Goal: Navigation & Orientation: Find specific page/section

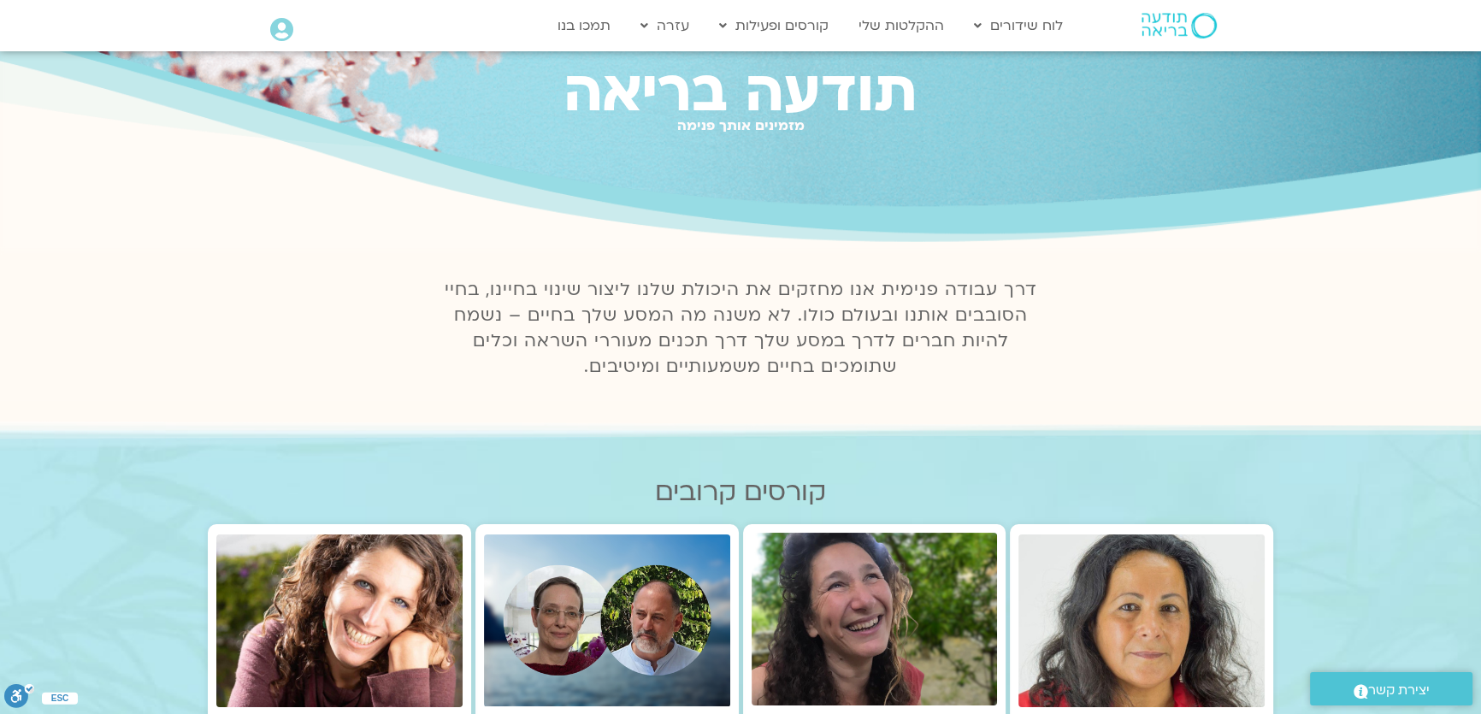
scroll to position [77, 0]
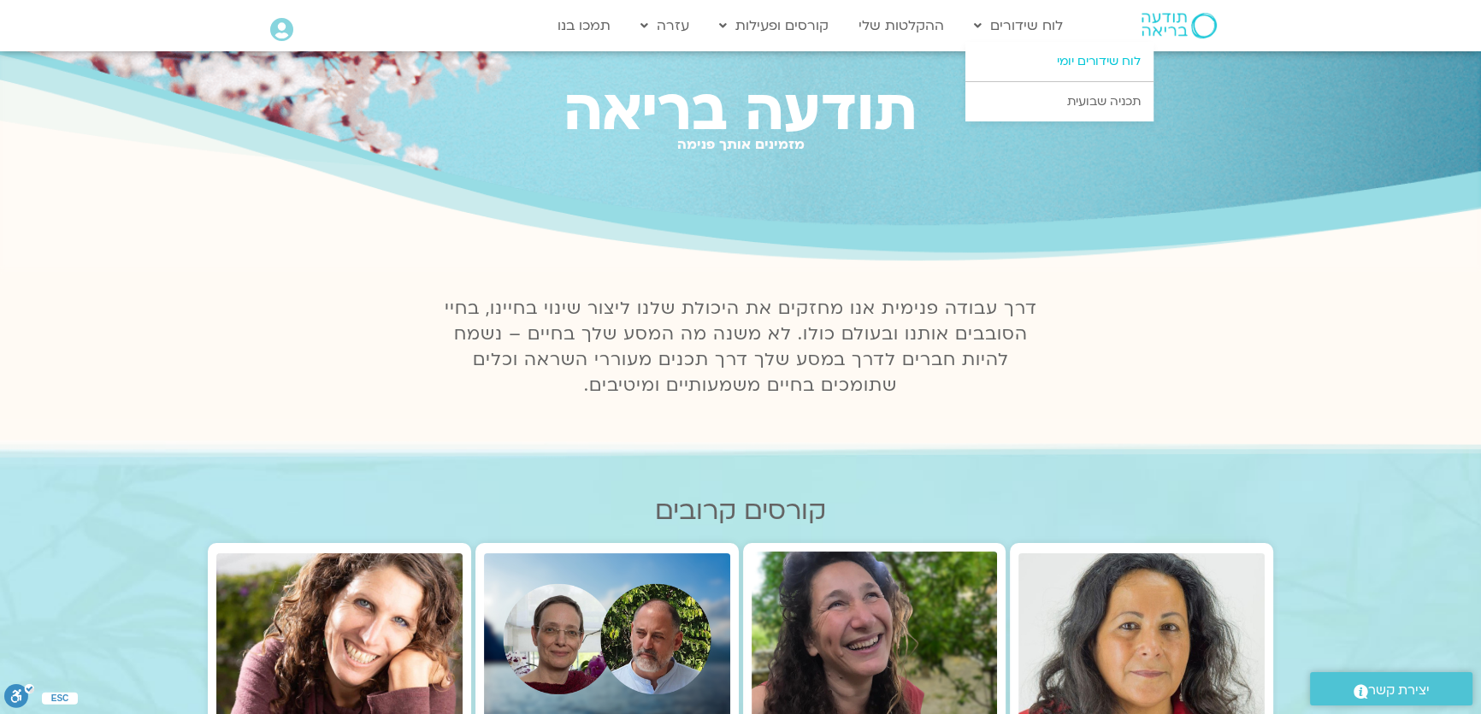
click at [1030, 61] on link "לוח שידורים יומי" at bounding box center [1060, 61] width 188 height 39
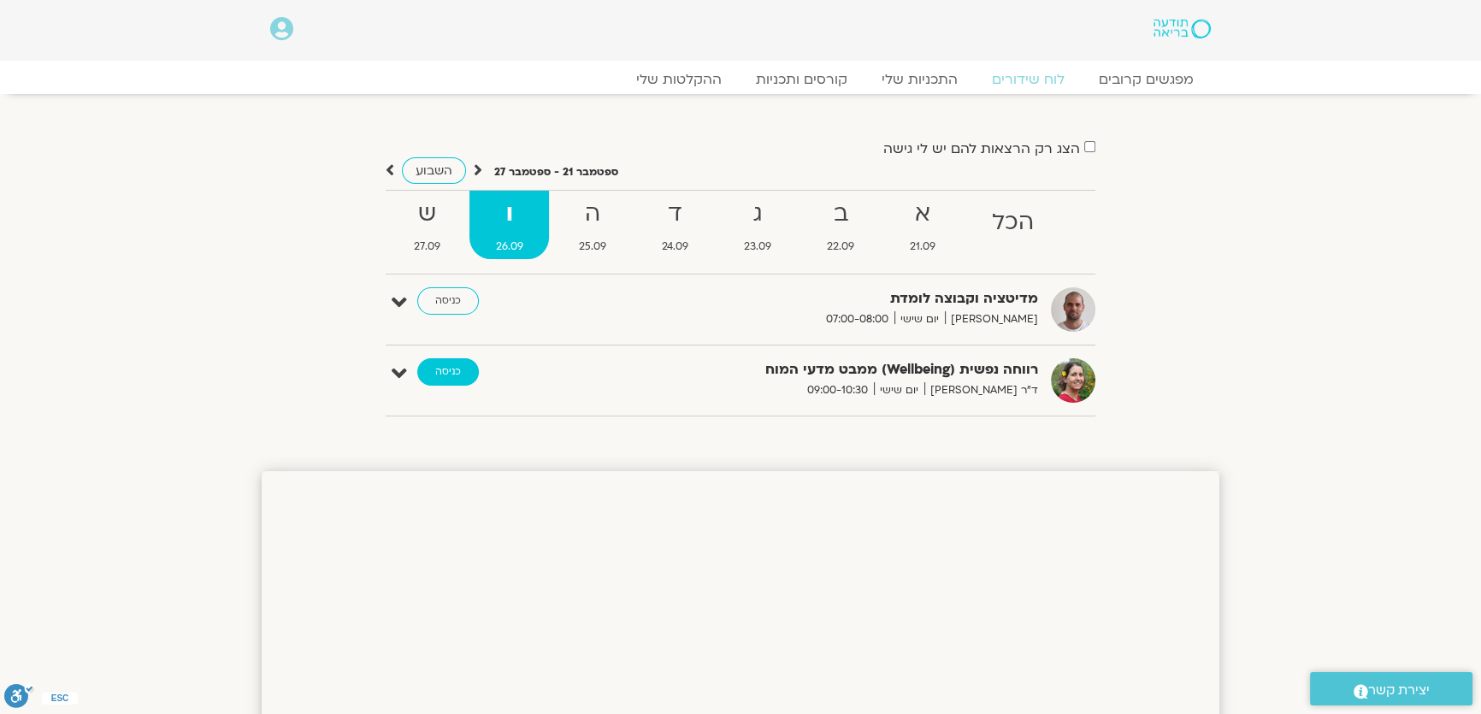
click at [451, 370] on link "כניסה" at bounding box center [448, 371] width 62 height 27
